Goal: Task Accomplishment & Management: Use online tool/utility

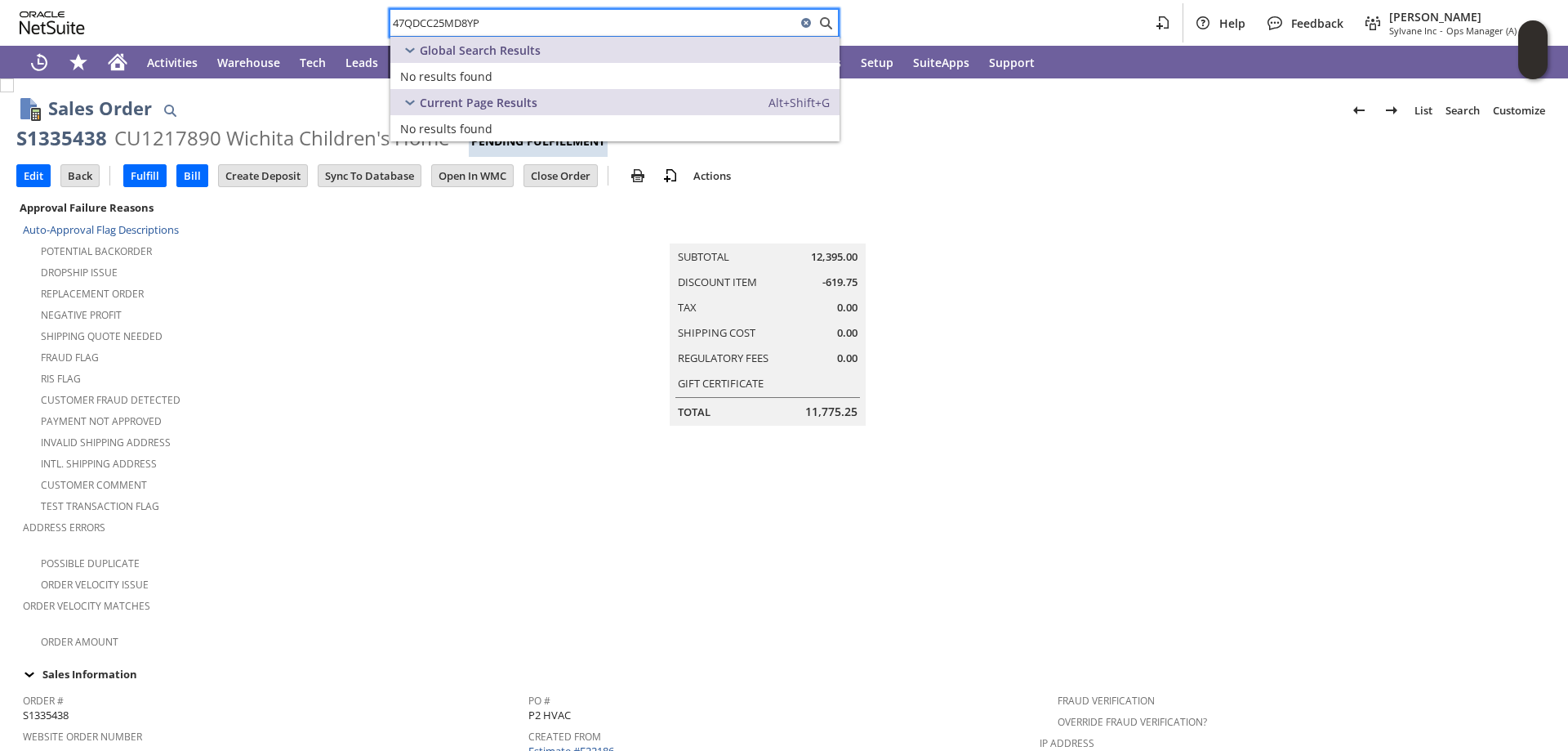
click at [311, 22] on div "47QDCC25MD8YP Help Feedback [PERSON_NAME] Sylvane Inc - Ops Manager (A) (F2L)" at bounding box center [784, 23] width 1568 height 46
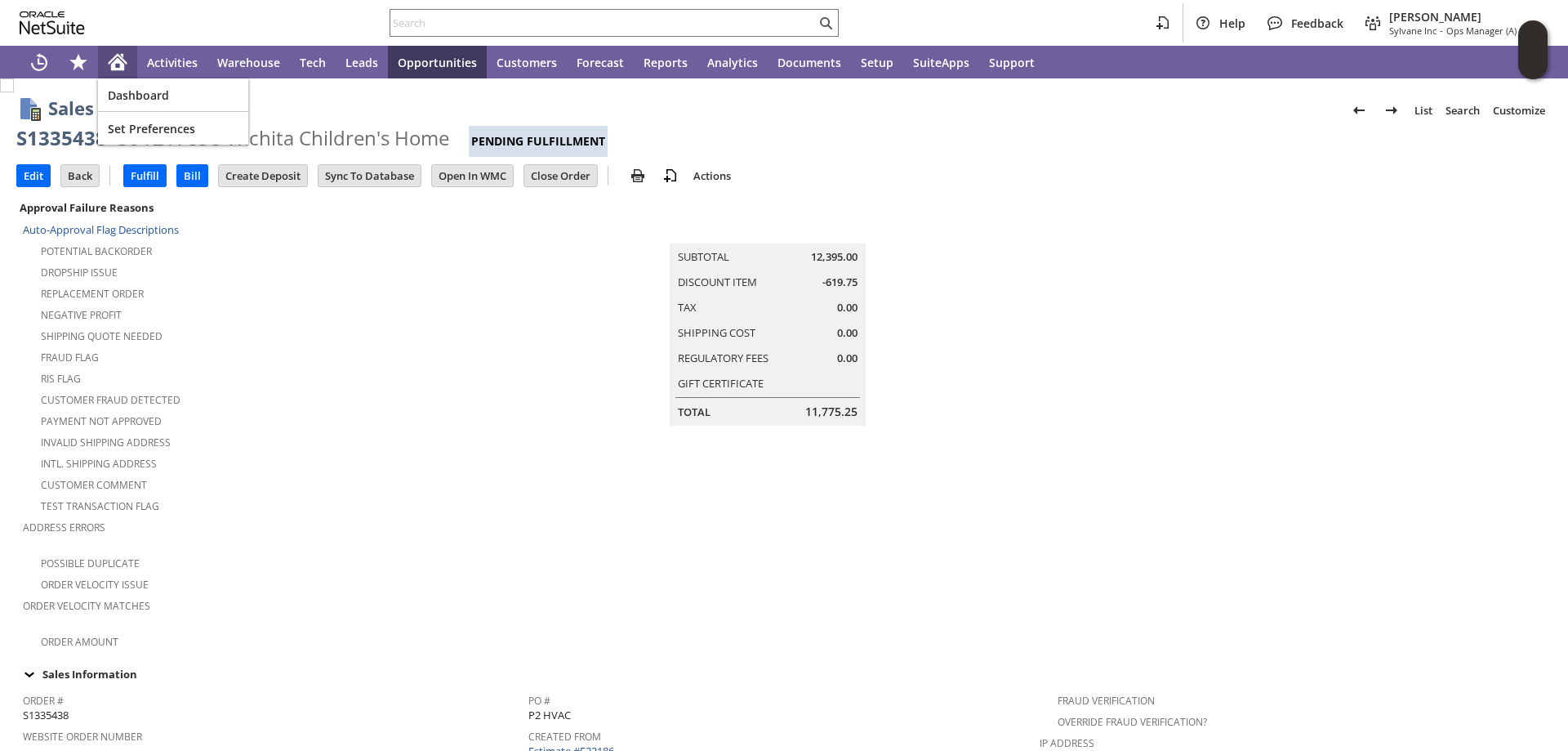
click at [117, 53] on icon "Home" at bounding box center [117, 62] width 20 height 20
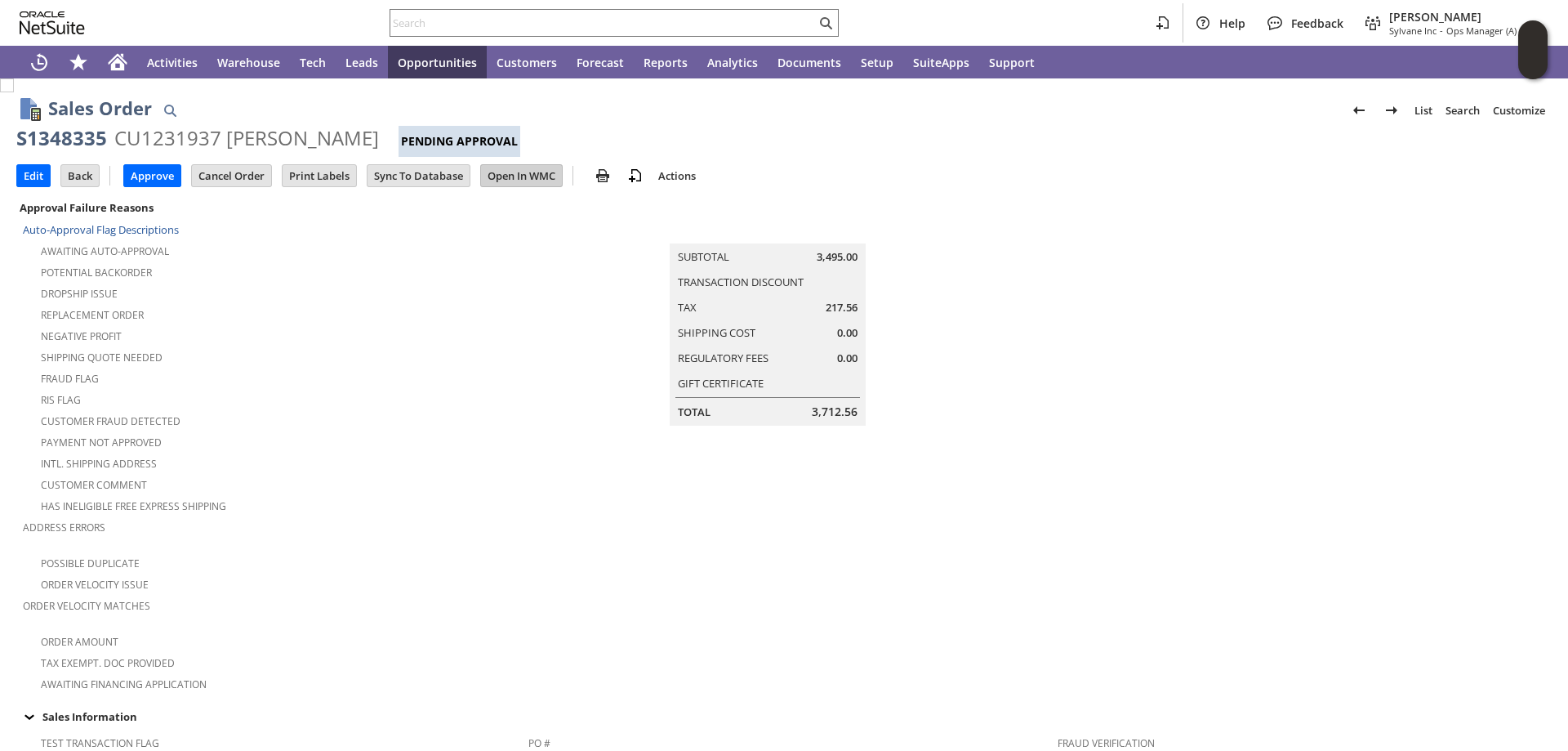
click at [525, 167] on input "Open In WMC" at bounding box center [521, 176] width 81 height 21
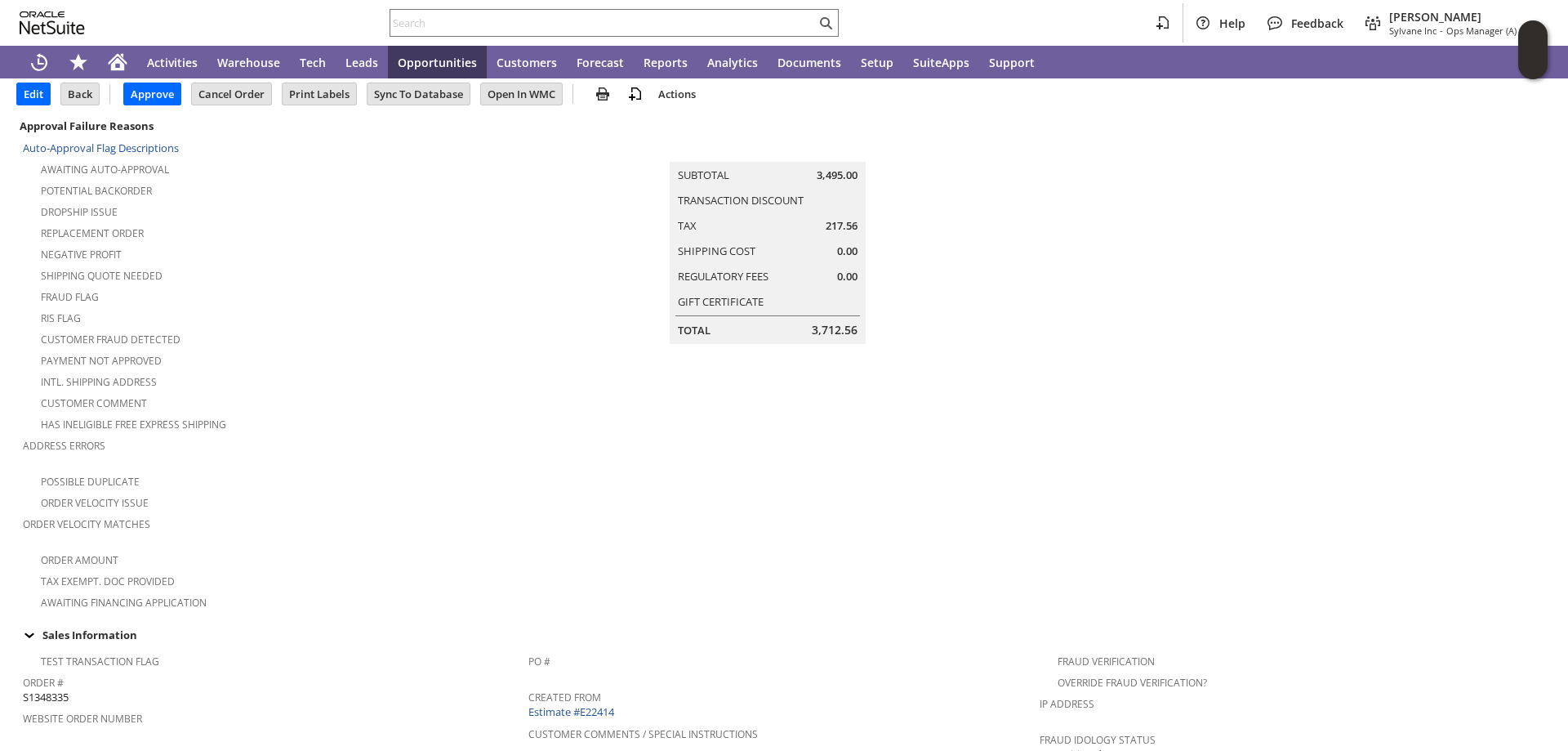
scroll to position [327, 0]
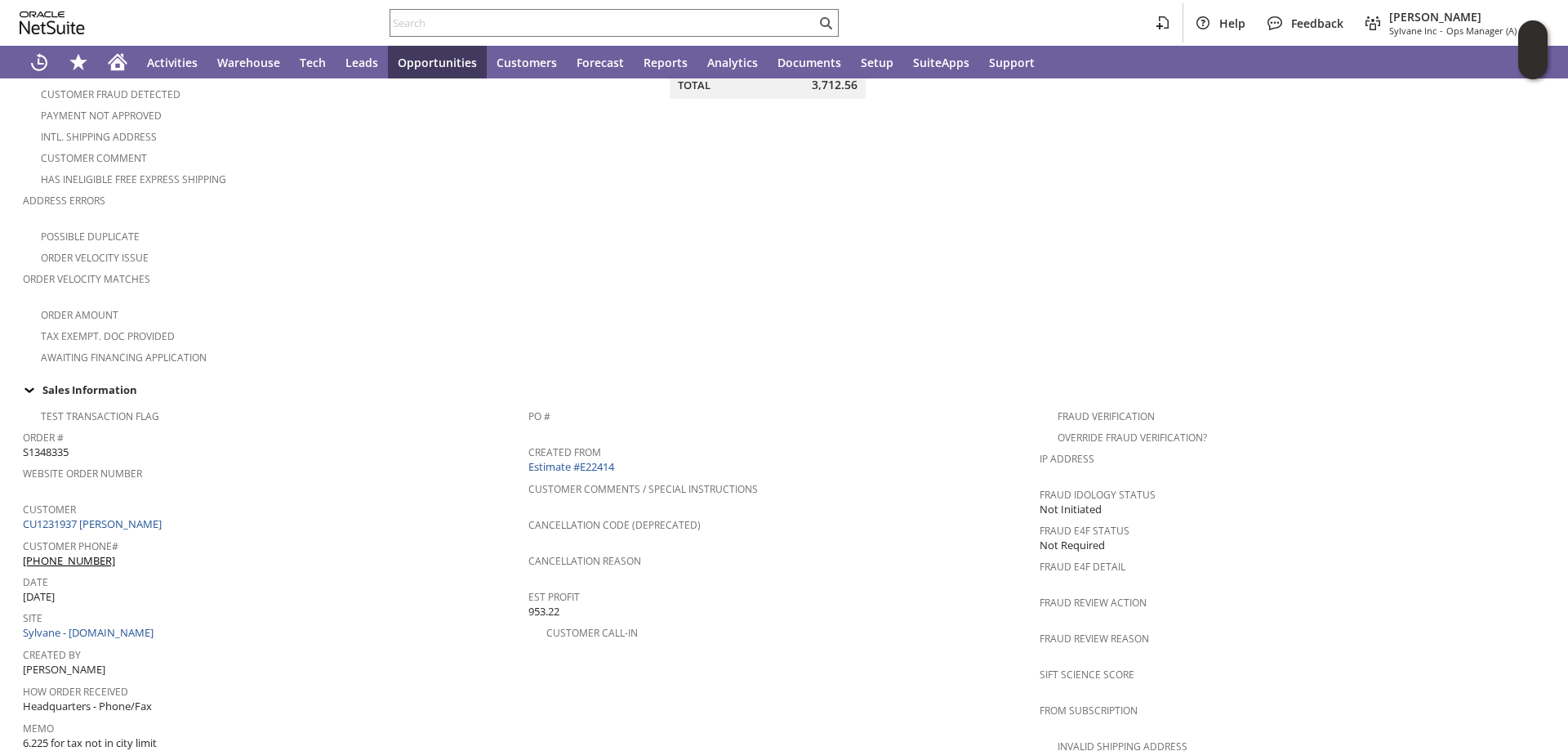
click at [39, 444] on span "S1348335" at bounding box center [46, 452] width 46 height 15
click at [40, 444] on span "S1348335" at bounding box center [46, 452] width 46 height 15
copy span "S1348335"
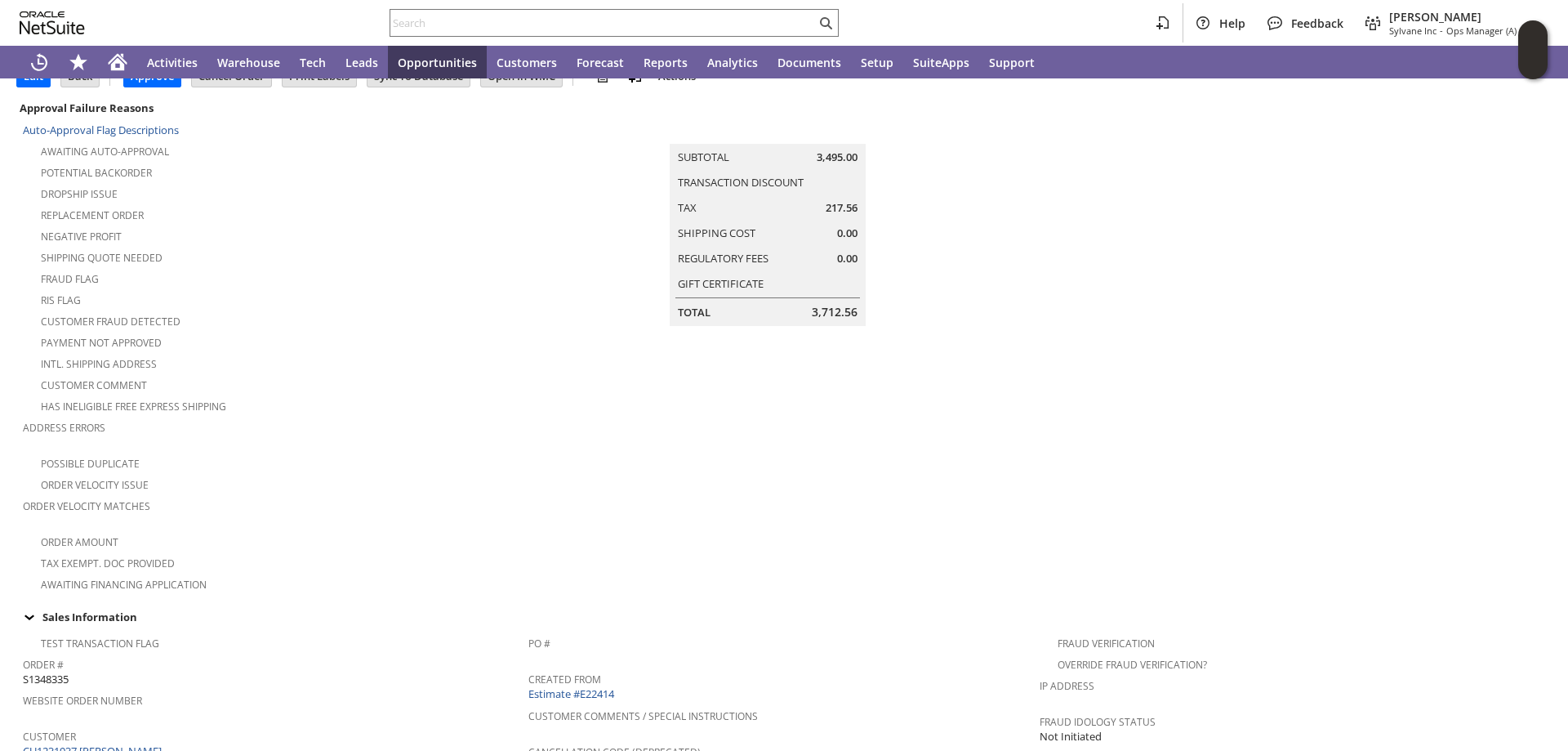
scroll to position [0, 0]
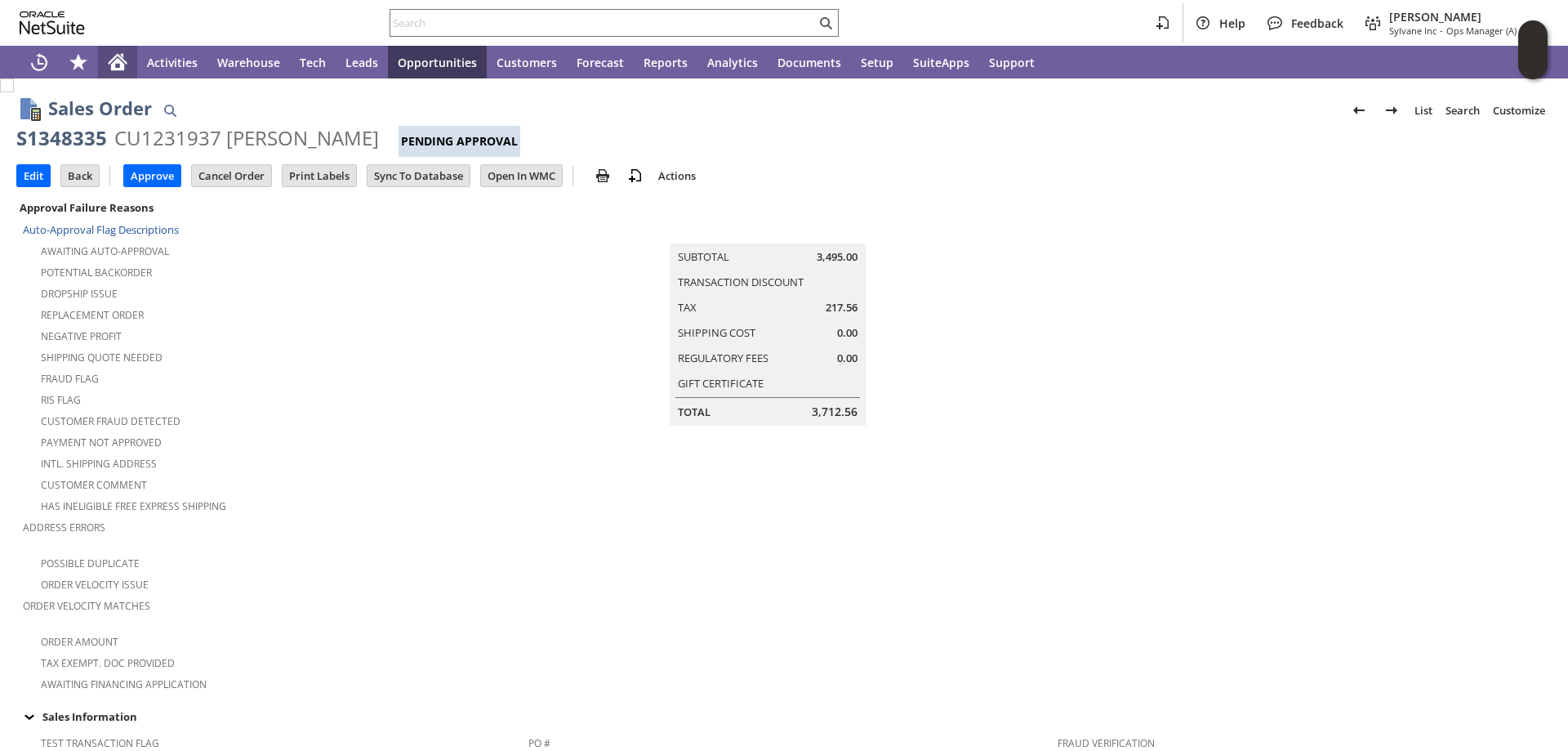
click at [118, 56] on icon "Home" at bounding box center [118, 58] width 19 height 11
